Goal: Obtain resource: Download file/media

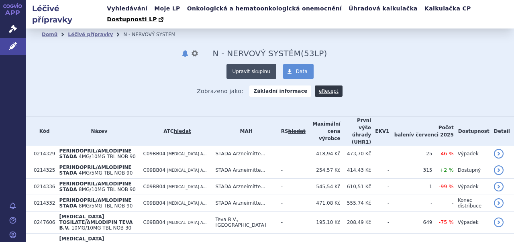
click at [245, 64] on button "Upravit skupinu" at bounding box center [251, 71] width 50 height 15
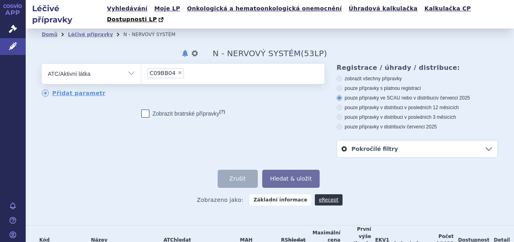
click at [177, 70] on span "×" at bounding box center [179, 72] width 5 height 5
click at [141, 63] on select "C09BB04" at bounding box center [141, 73] width 0 height 20
select select
click at [193, 64] on ul at bounding box center [231, 72] width 181 height 17
click at [141, 63] on select at bounding box center [141, 73] width 0 height 20
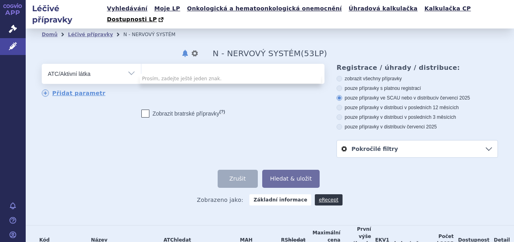
paste input "C09BB04"
type input "C09BB04"
select select "C09BB04"
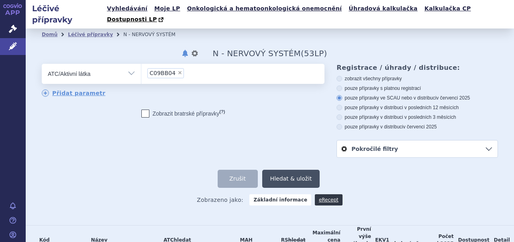
click at [294, 170] on button "Hledat & uložit" at bounding box center [291, 179] width 58 height 18
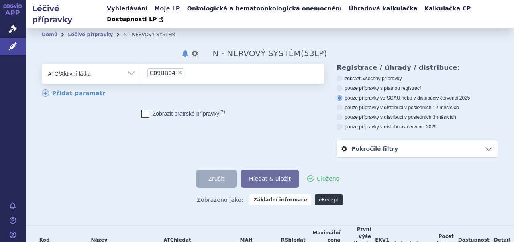
click at [317, 194] on link "eRecept" at bounding box center [329, 199] width 28 height 11
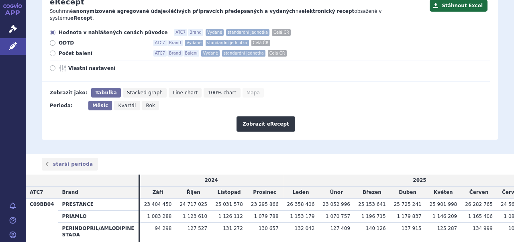
scroll to position [112, 0]
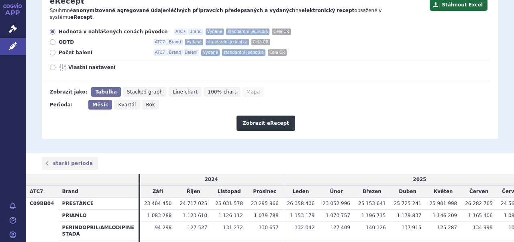
click at [85, 64] on span "Vlastní nastavení" at bounding box center [112, 67] width 88 height 6
click at [56, 66] on input "Vlastní nastavení" at bounding box center [53, 68] width 5 height 5
radio input "true"
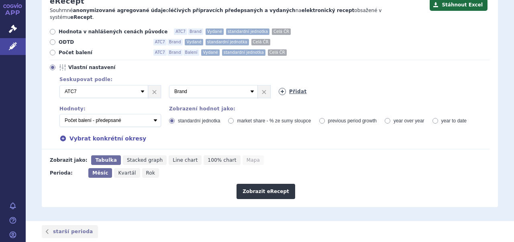
click at [295, 88] on link "Přidat" at bounding box center [292, 91] width 28 height 7
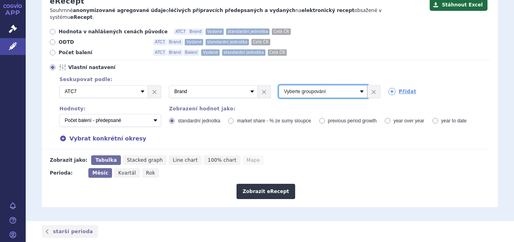
click at [355, 85] on select "Vyberte groupování ATC3 ATC5 ATC7 Brand Balení Síla Forma SÚKL kód MAH VPOIS Re…" at bounding box center [322, 91] width 89 height 13
select select "mah"
click at [278, 85] on select "Vyberte groupování ATC3 ATC5 ATC7 Brand Balení Síla Forma SÚKL kód MAH VPOIS Re…" at bounding box center [322, 91] width 89 height 13
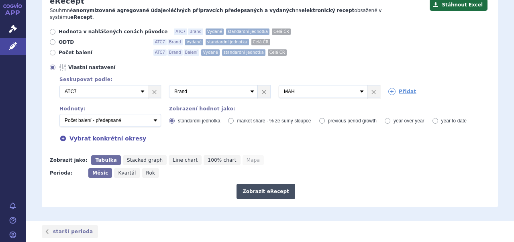
click at [259, 184] on button "Zobrazit eRecept" at bounding box center [265, 191] width 59 height 15
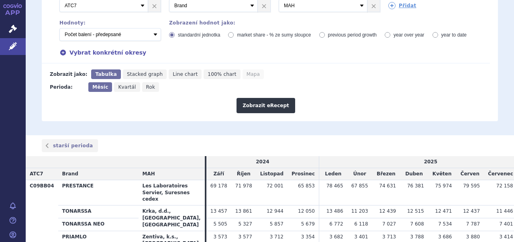
scroll to position [198, 0]
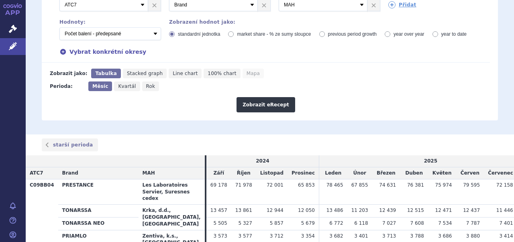
click at [122, 83] on span "Kvartál" at bounding box center [127, 86] width 18 height 6
click at [119, 81] on input "Kvartál" at bounding box center [116, 83] width 5 height 5
radio input "true"
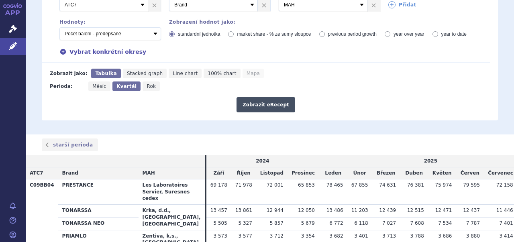
click at [274, 97] on button "Zobrazit eRecept" at bounding box center [265, 104] width 59 height 15
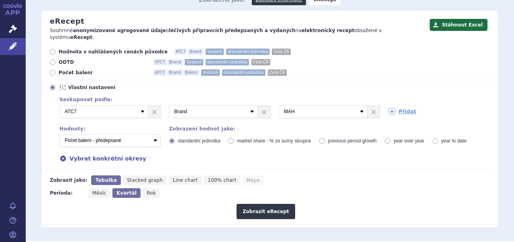
scroll to position [91, 0]
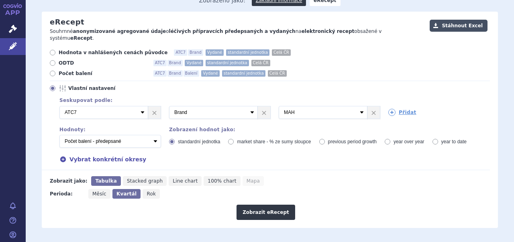
click at [456, 20] on button "Stáhnout Excel" at bounding box center [458, 26] width 58 height 12
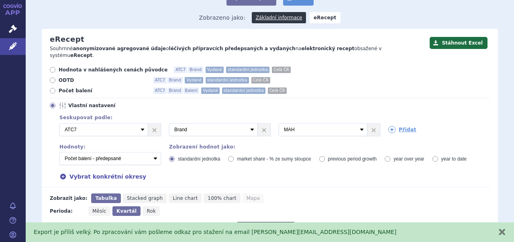
scroll to position [90, 0]
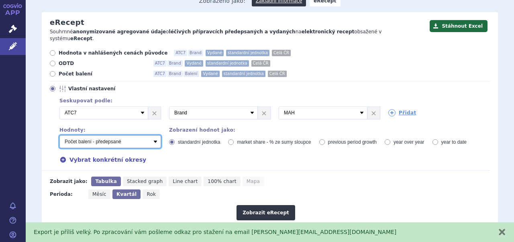
click at [152, 135] on select "Počet balení - vydané Hodnota v nahlášených cenách původce - vydané Hodnota v m…" at bounding box center [110, 141] width 102 height 13
select select "vydanePackages"
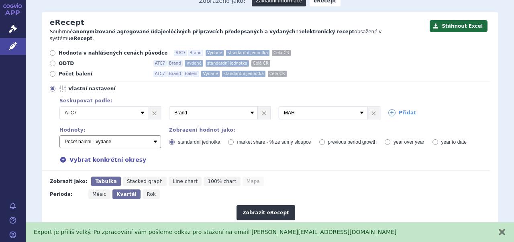
click at [59, 135] on select "Počet balení - vydané Hodnota v nahlášených cenách původce - vydané Hodnota v m…" at bounding box center [110, 141] width 102 height 13
click at [261, 205] on button "Zobrazit eRecept" at bounding box center [265, 212] width 59 height 15
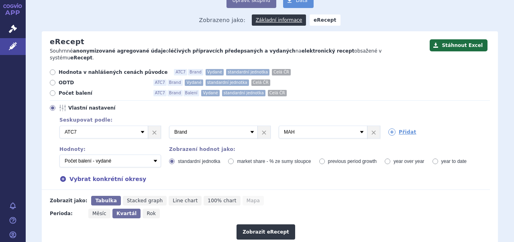
scroll to position [70, 0]
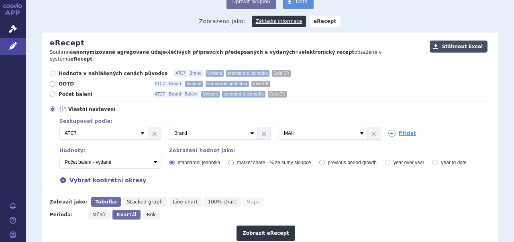
click at [447, 41] on button "Stáhnout Excel" at bounding box center [458, 47] width 58 height 12
